Goal: Information Seeking & Learning: Learn about a topic

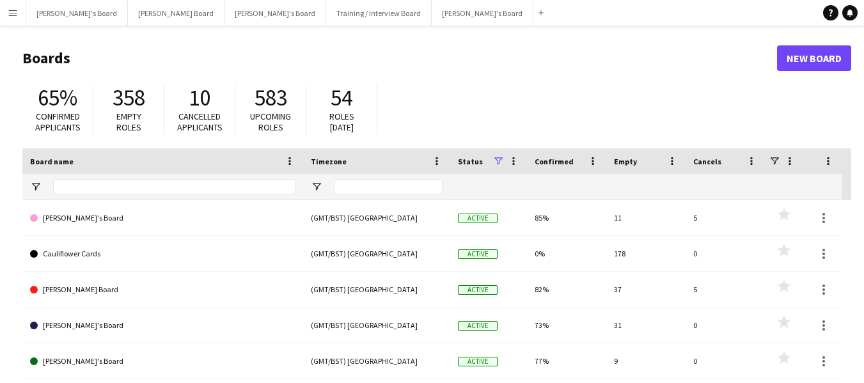
click at [19, 15] on button "Menu" at bounding box center [13, 13] width 26 height 26
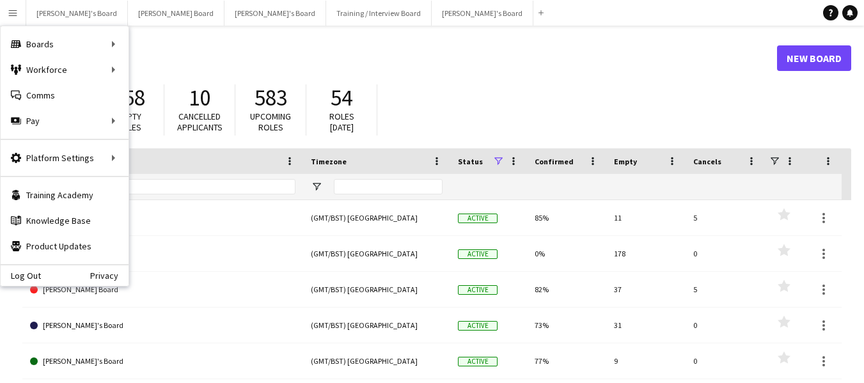
click at [6, 14] on button "Menu" at bounding box center [13, 13] width 26 height 26
click at [184, 70] on link "My Workforce" at bounding box center [193, 70] width 128 height 26
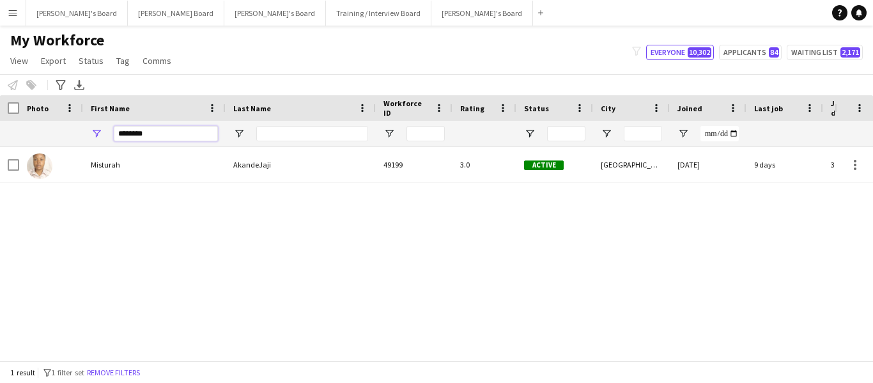
drag, startPoint x: 158, startPoint y: 129, endPoint x: 82, endPoint y: 131, distance: 76.1
click at [82, 131] on div "********" at bounding box center [766, 134] width 1532 height 26
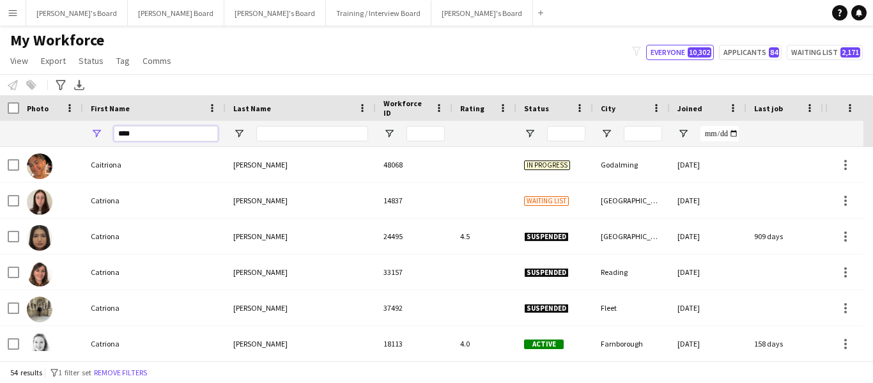
type input "****"
click at [337, 135] on input "Last Name Filter Input" at bounding box center [312, 133] width 112 height 15
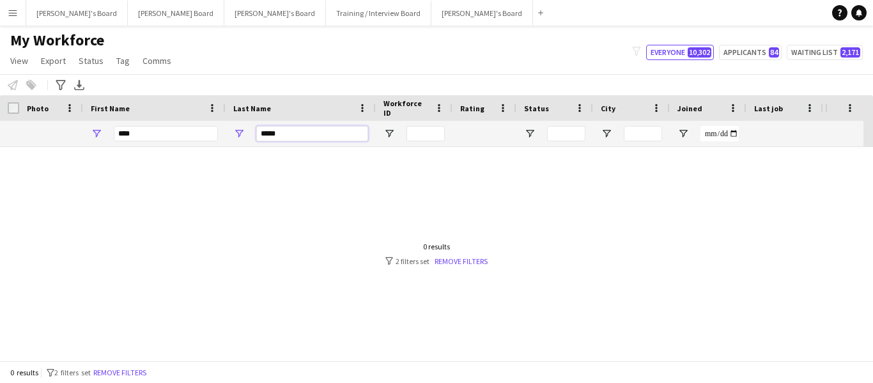
type input "*****"
click at [467, 262] on link "Remove filters" at bounding box center [461, 261] width 53 height 10
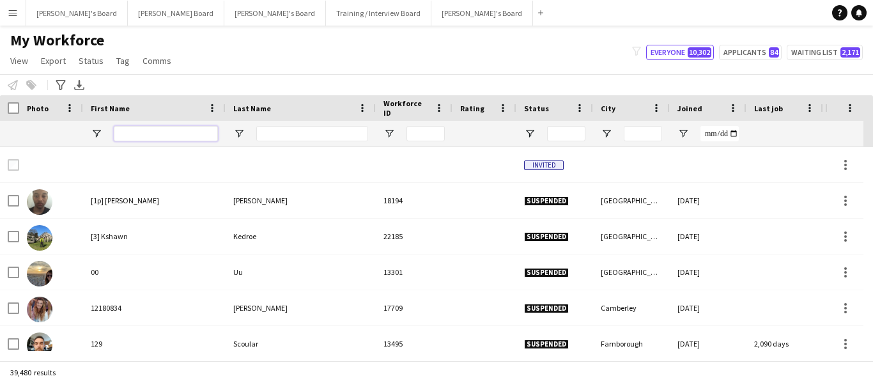
click at [152, 136] on input "First Name Filter Input" at bounding box center [166, 133] width 104 height 15
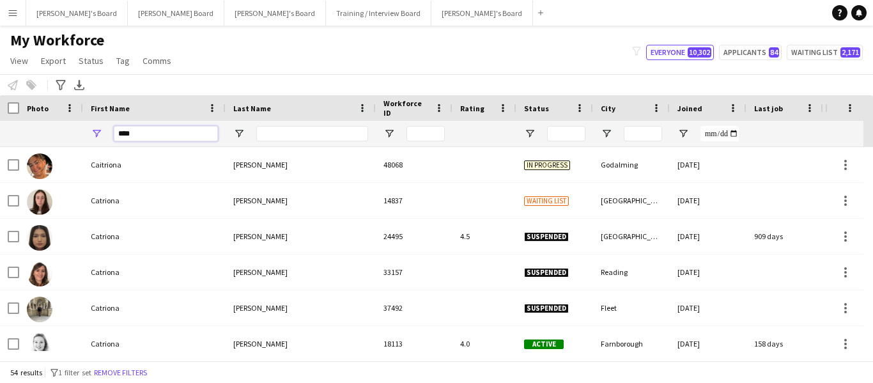
type input "****"
click at [291, 136] on input "Last Name Filter Input" at bounding box center [312, 133] width 112 height 15
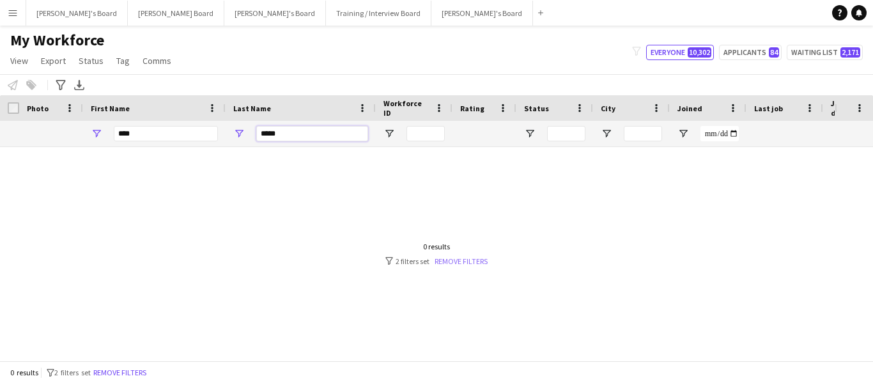
type input "*****"
click at [450, 262] on link "Remove filters" at bounding box center [461, 261] width 53 height 10
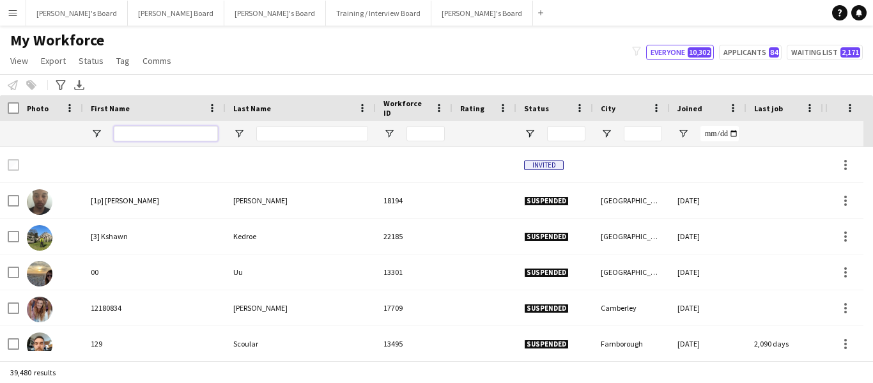
click at [164, 130] on input "First Name Filter Input" at bounding box center [166, 133] width 104 height 15
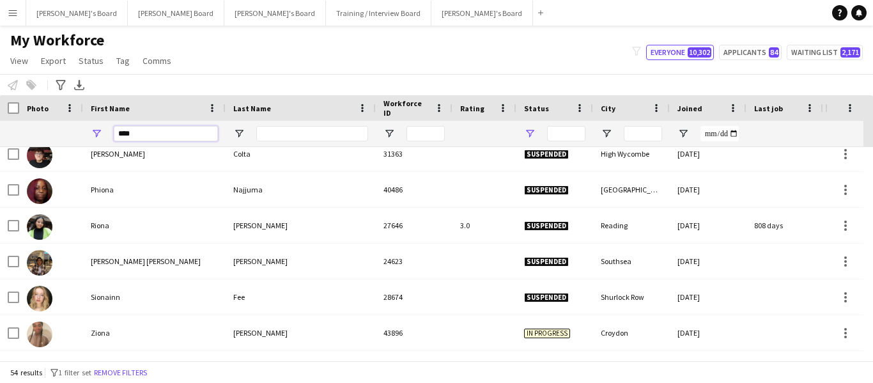
type input "****"
click at [529, 132] on span "Open Filter Menu" at bounding box center [530, 134] width 12 height 12
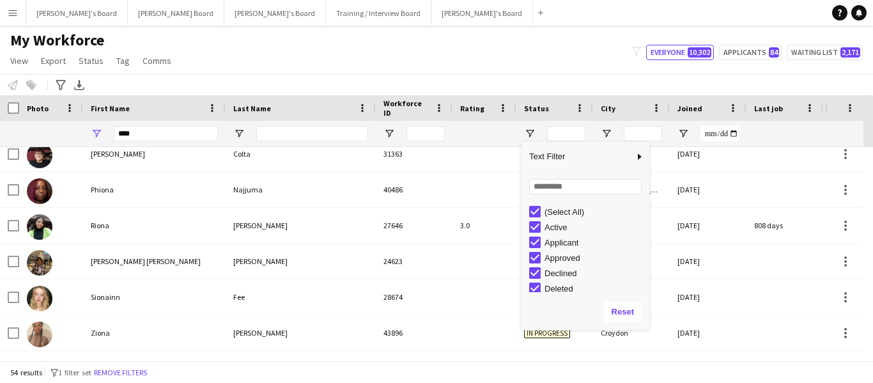
click at [555, 228] on div "Active" at bounding box center [595, 228] width 101 height 10
click at [545, 210] on div "(Select All)" at bounding box center [595, 212] width 101 height 10
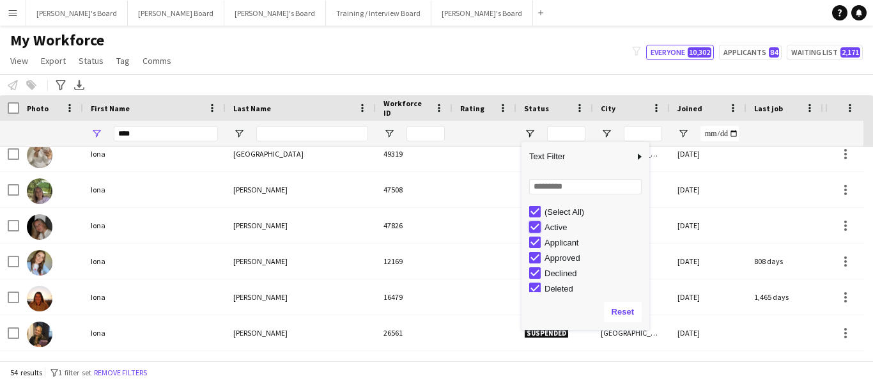
type input "**********"
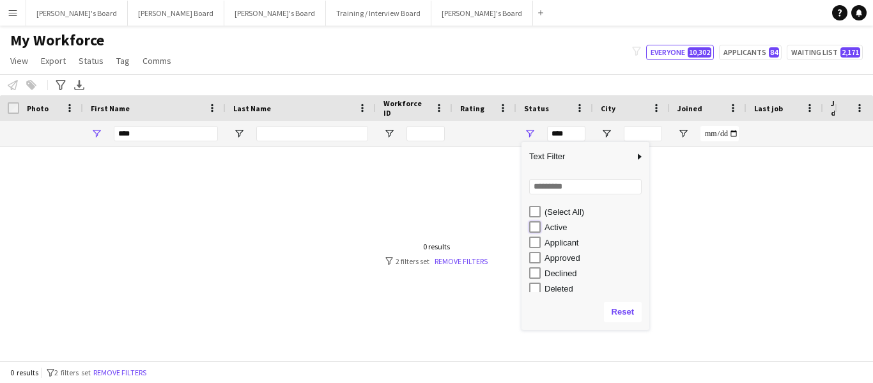
type input "**********"
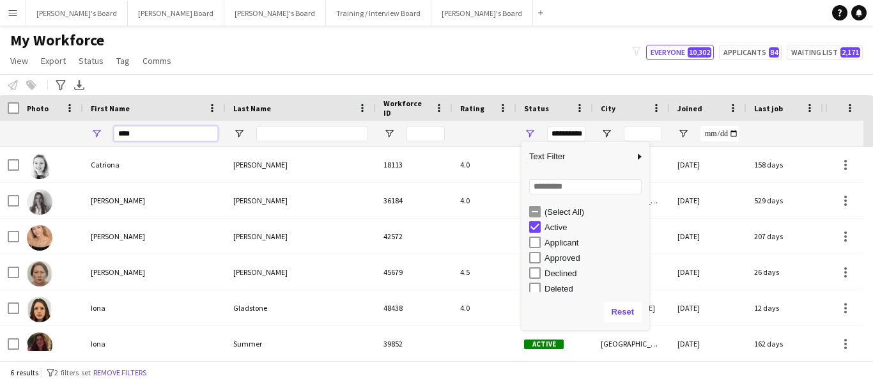
click at [154, 130] on input "****" at bounding box center [166, 133] width 104 height 15
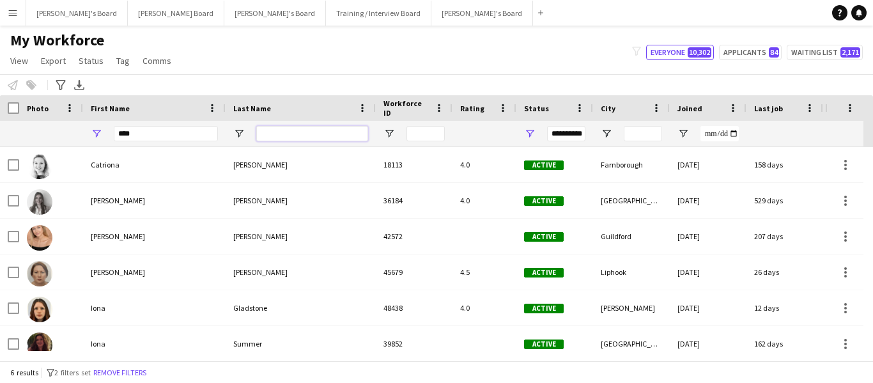
click at [293, 129] on input "Last Name Filter Input" at bounding box center [312, 133] width 112 height 15
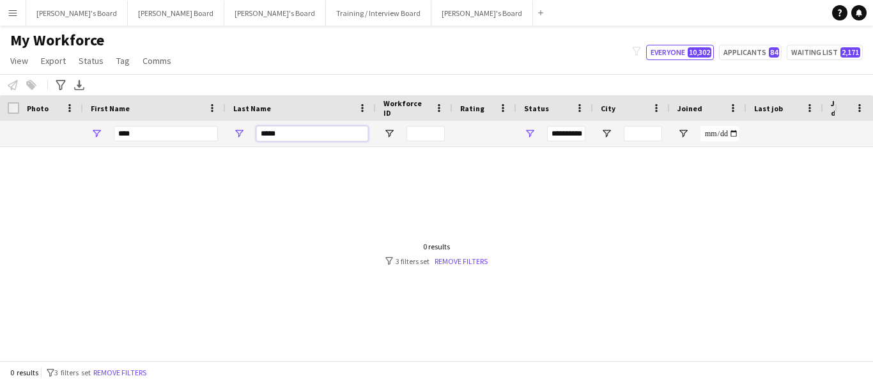
type input "*****"
drag, startPoint x: 143, startPoint y: 136, endPoint x: 89, endPoint y: 132, distance: 53.8
click at [89, 132] on div "****" at bounding box center [154, 134] width 143 height 26
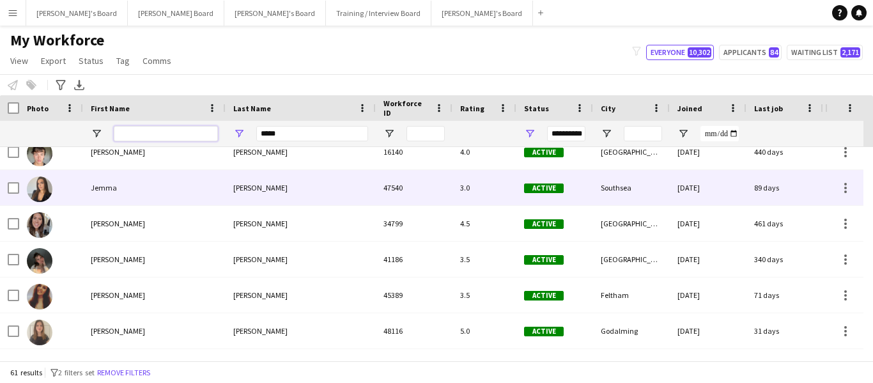
scroll to position [1023, 0]
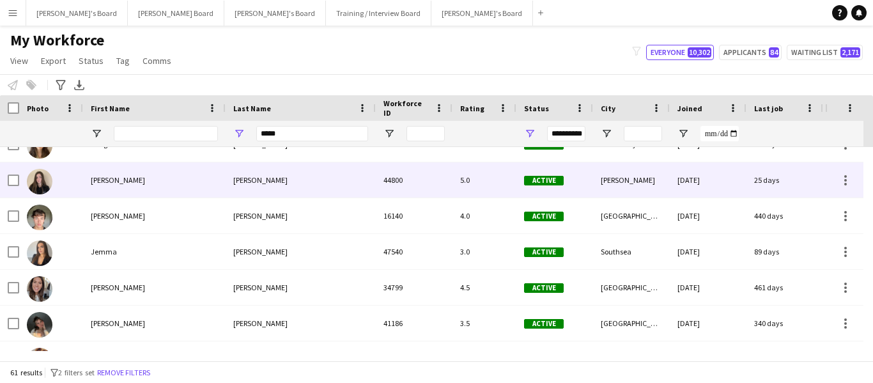
click at [233, 179] on div "[PERSON_NAME]" at bounding box center [301, 179] width 150 height 35
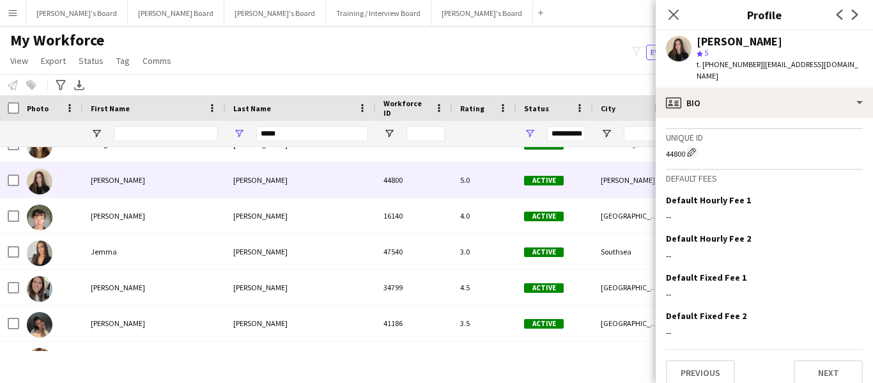
scroll to position [1081, 0]
click at [820, 362] on button "Next" at bounding box center [828, 372] width 69 height 26
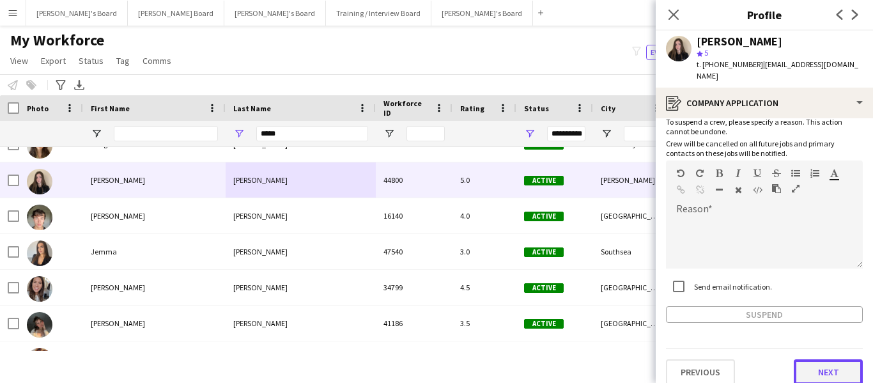
click at [804, 362] on button "Next" at bounding box center [828, 372] width 69 height 26
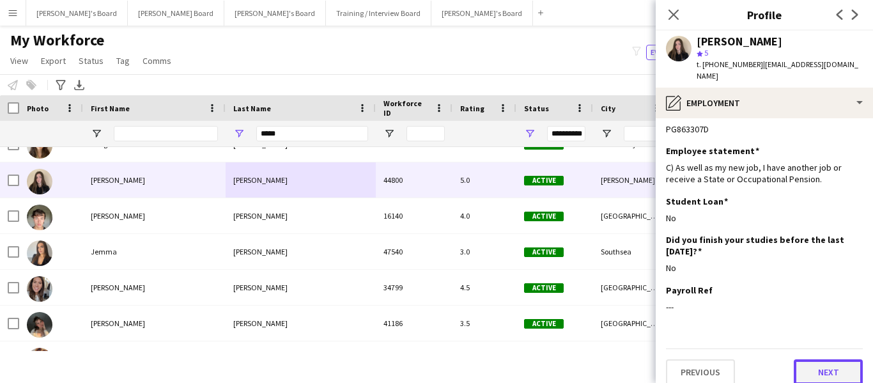
click at [802, 368] on button "Next" at bounding box center [828, 372] width 69 height 26
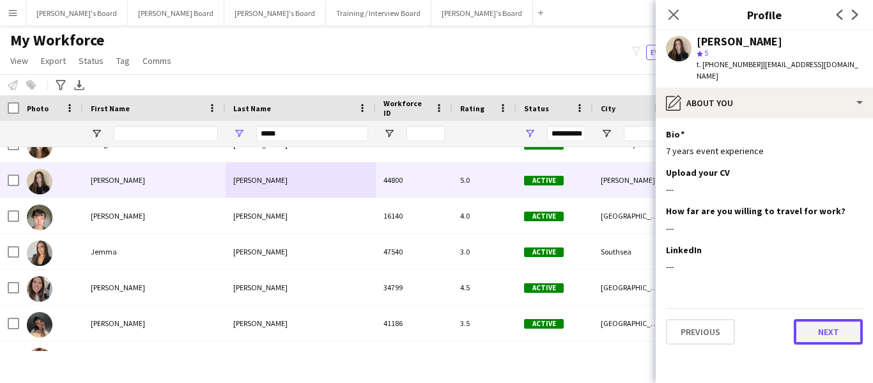
click at [821, 328] on button "Next" at bounding box center [828, 332] width 69 height 26
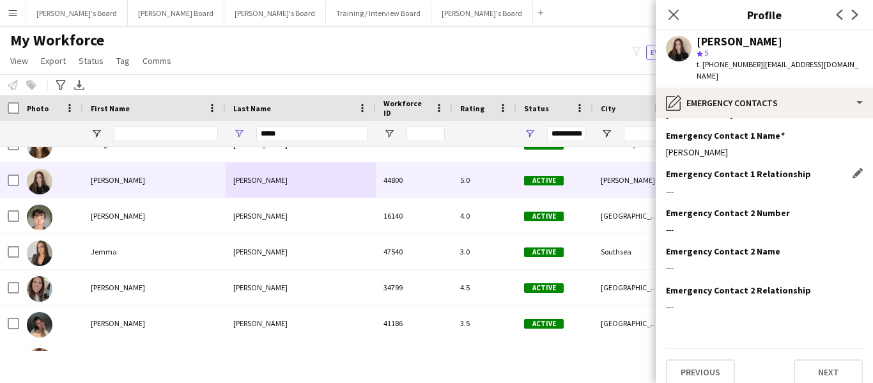
scroll to position [0, 0]
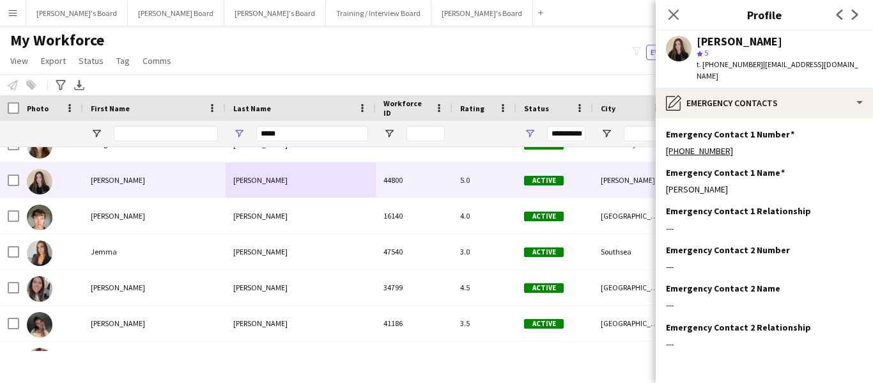
click at [684, 49] on app-user-avatar at bounding box center [679, 49] width 26 height 26
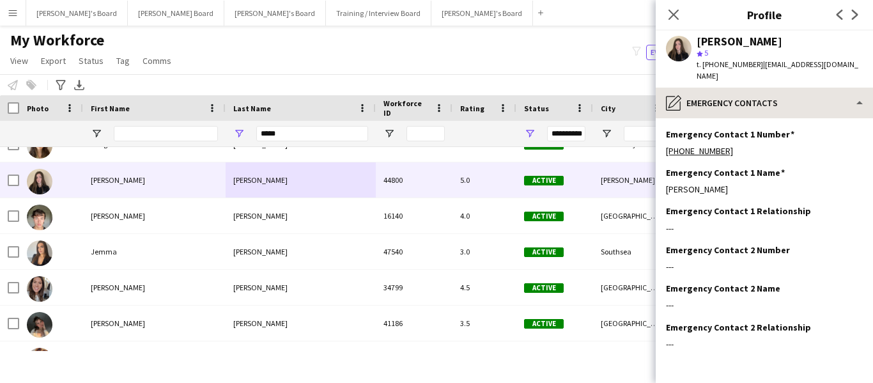
drag, startPoint x: 724, startPoint y: 42, endPoint x: 767, endPoint y: 97, distance: 69.6
click at [725, 43] on div "[PERSON_NAME]" at bounding box center [740, 42] width 86 height 12
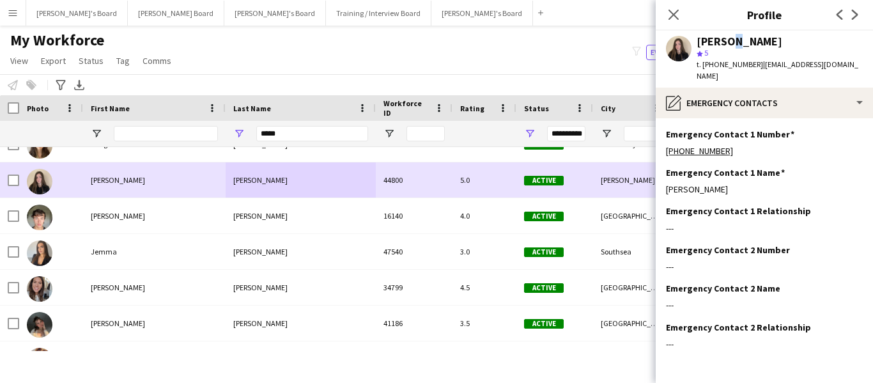
click at [195, 180] on div "[PERSON_NAME]" at bounding box center [154, 179] width 143 height 35
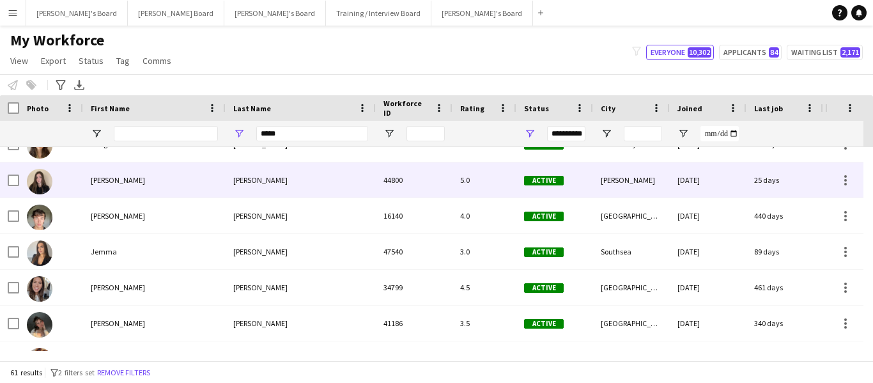
click at [218, 182] on div "[PERSON_NAME]" at bounding box center [154, 179] width 143 height 35
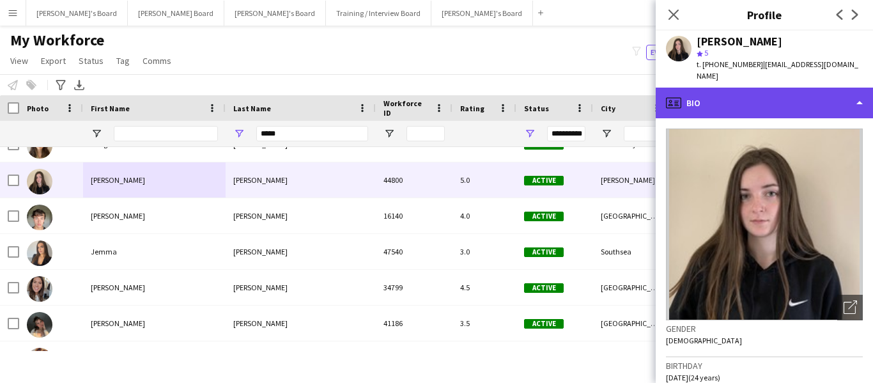
click at [738, 98] on div "profile Bio" at bounding box center [764, 103] width 217 height 31
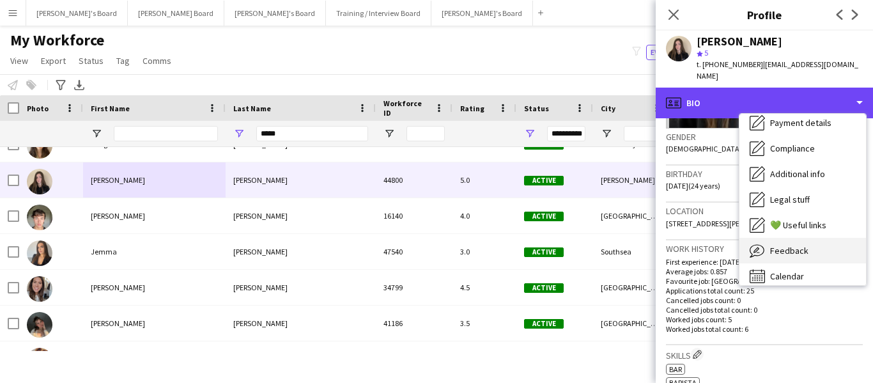
scroll to position [171, 0]
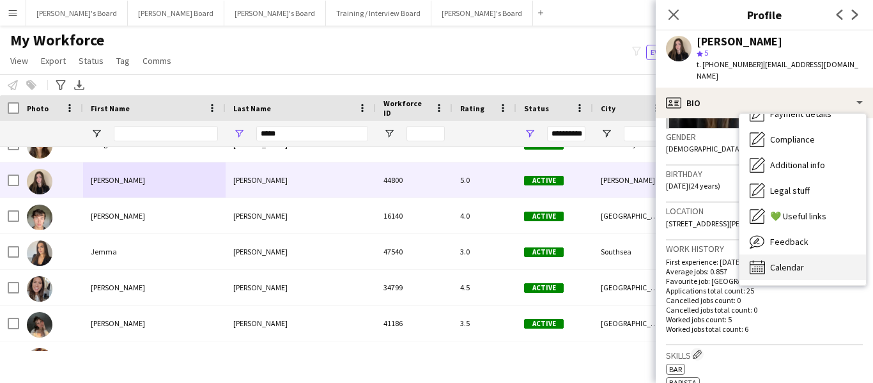
click at [793, 262] on span "Calendar" at bounding box center [787, 268] width 34 height 12
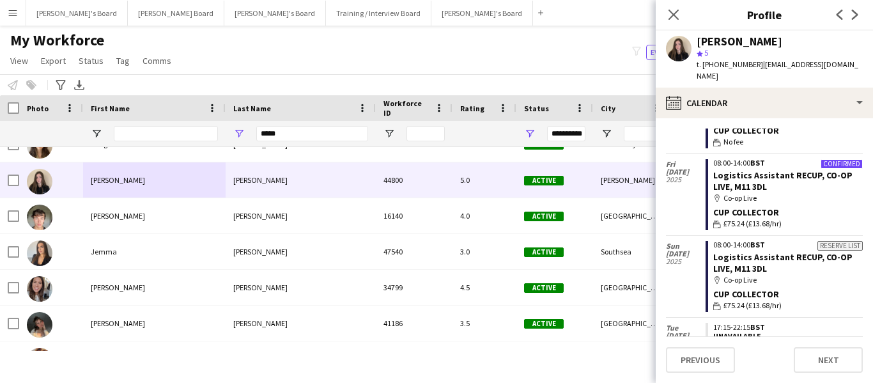
scroll to position [0, 0]
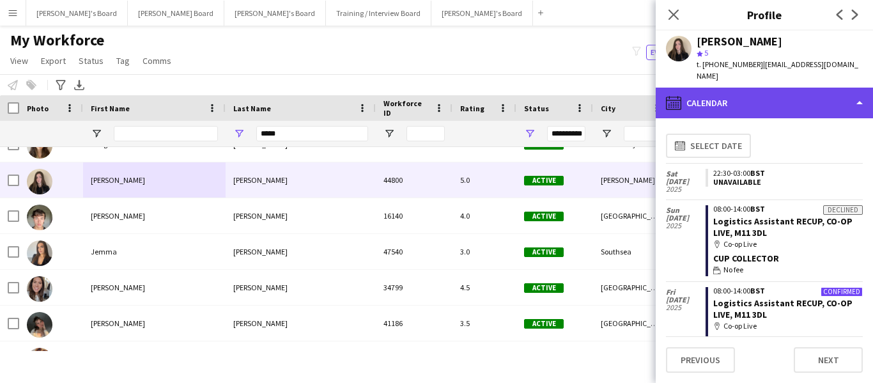
click at [801, 88] on div "calendar-full Calendar" at bounding box center [764, 103] width 217 height 31
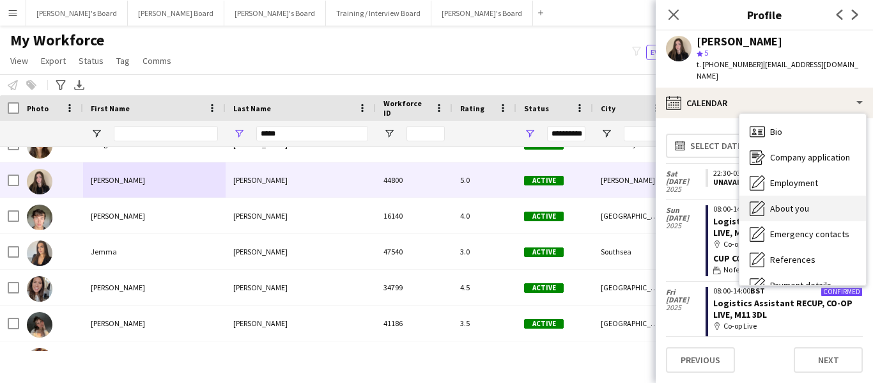
click at [790, 203] on span "About you" at bounding box center [789, 209] width 39 height 12
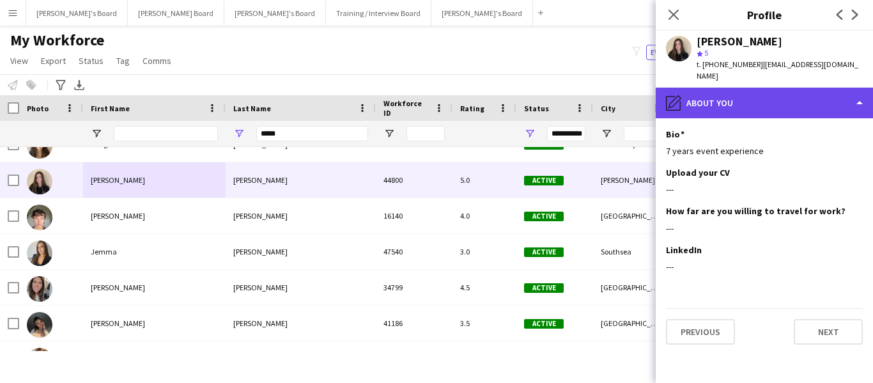
click at [788, 92] on div "pencil4 About you" at bounding box center [764, 103] width 217 height 31
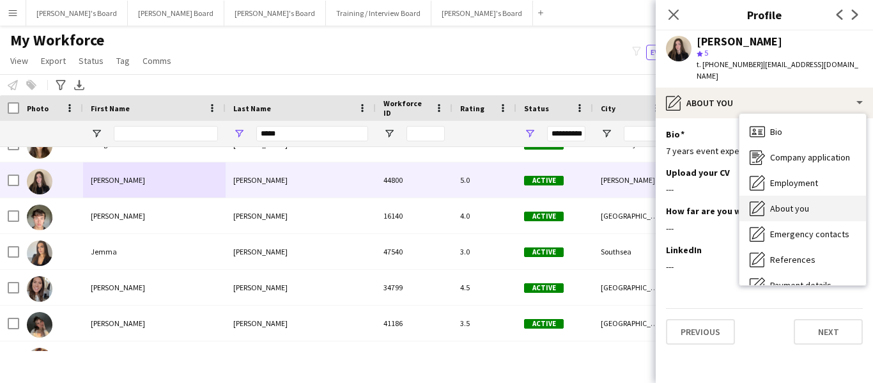
click at [799, 203] on span "About you" at bounding box center [789, 209] width 39 height 12
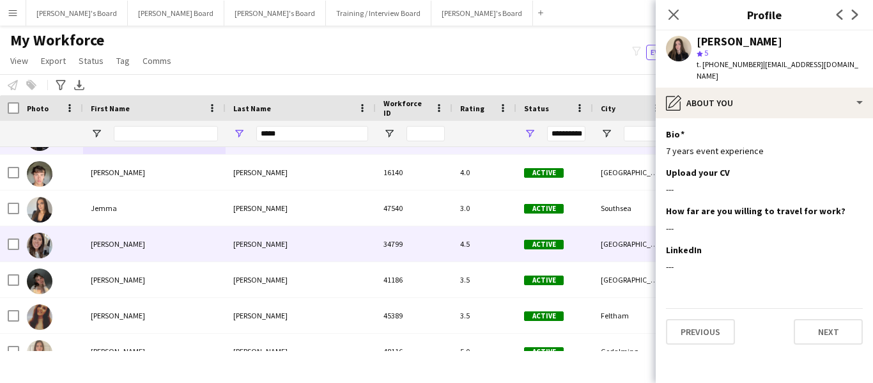
scroll to position [1087, 0]
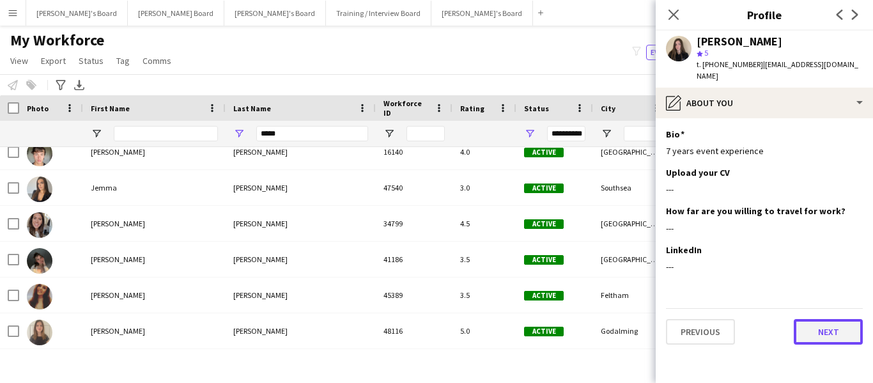
click at [834, 319] on button "Next" at bounding box center [828, 332] width 69 height 26
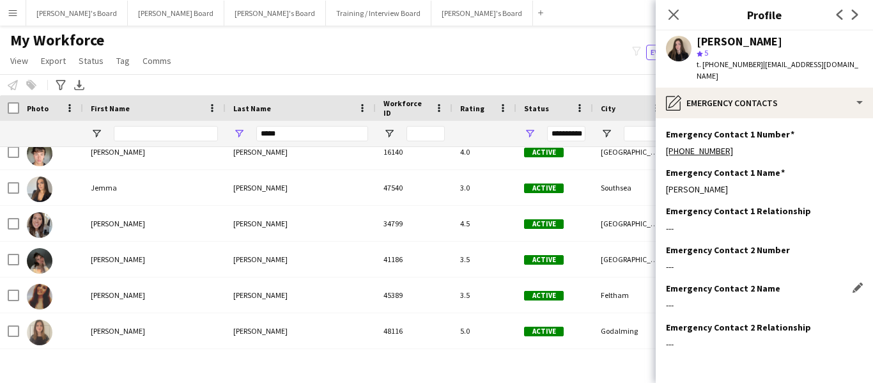
scroll to position [37, 0]
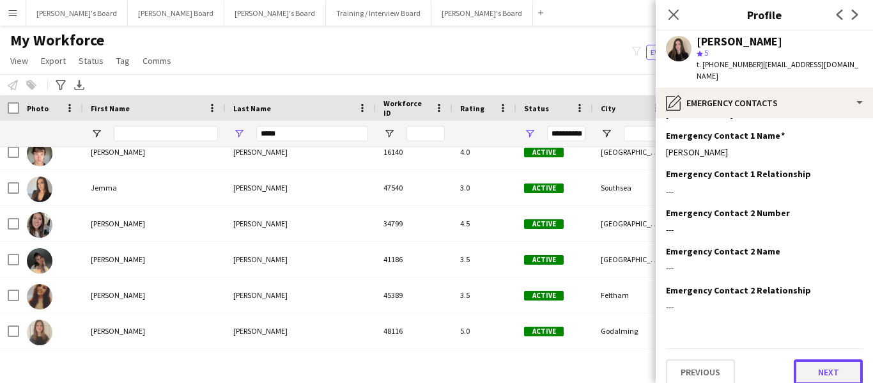
click at [830, 359] on button "Next" at bounding box center [828, 372] width 69 height 26
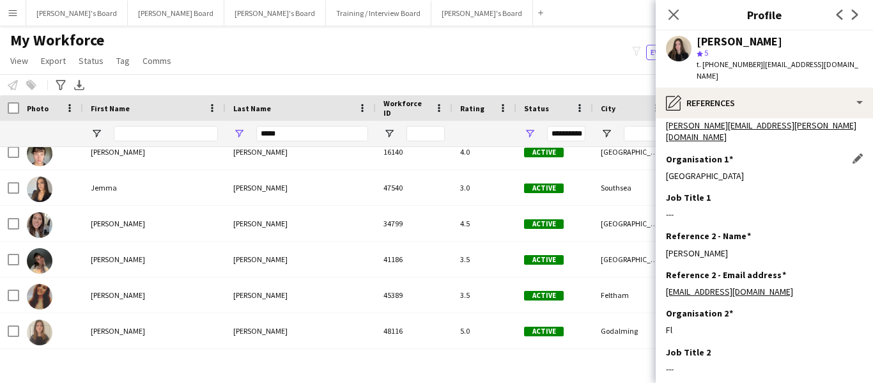
scroll to position [114, 0]
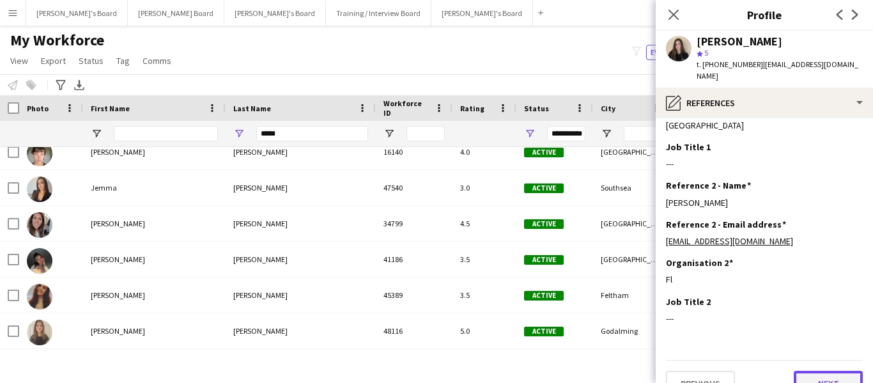
click at [822, 371] on button "Next" at bounding box center [828, 384] width 69 height 26
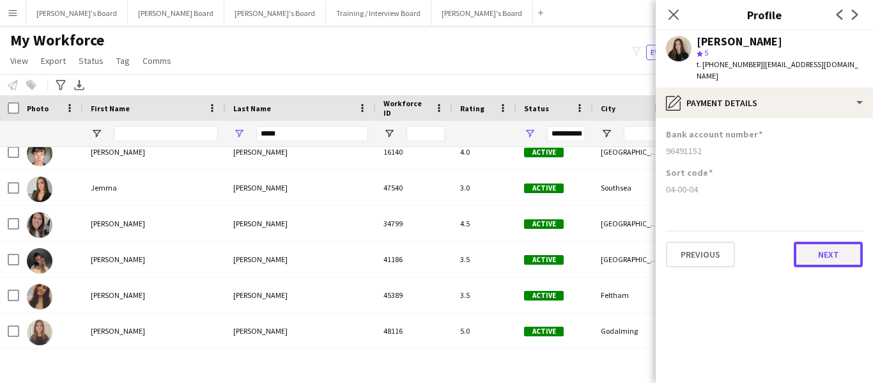
click at [818, 247] on button "Next" at bounding box center [828, 255] width 69 height 26
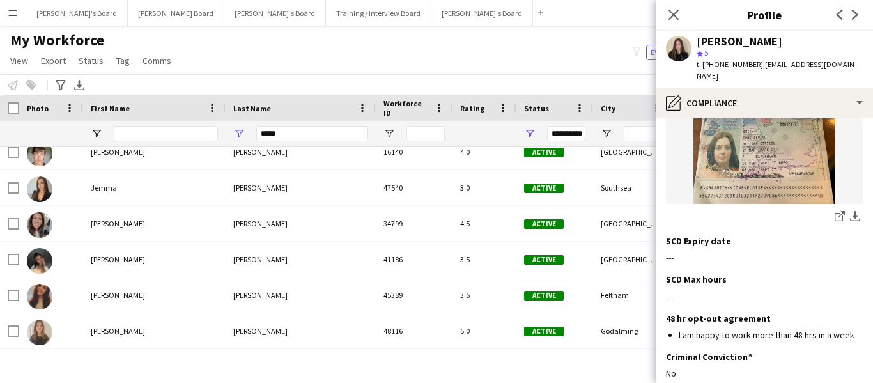
scroll to position [192, 0]
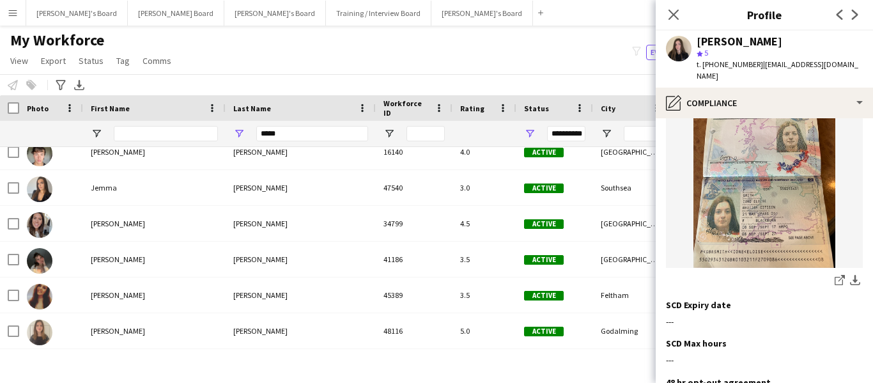
click at [770, 199] on img at bounding box center [764, 174] width 197 height 187
click at [835, 275] on icon "share-external-link-1" at bounding box center [840, 280] width 10 height 10
